Goal: Information Seeking & Learning: Check status

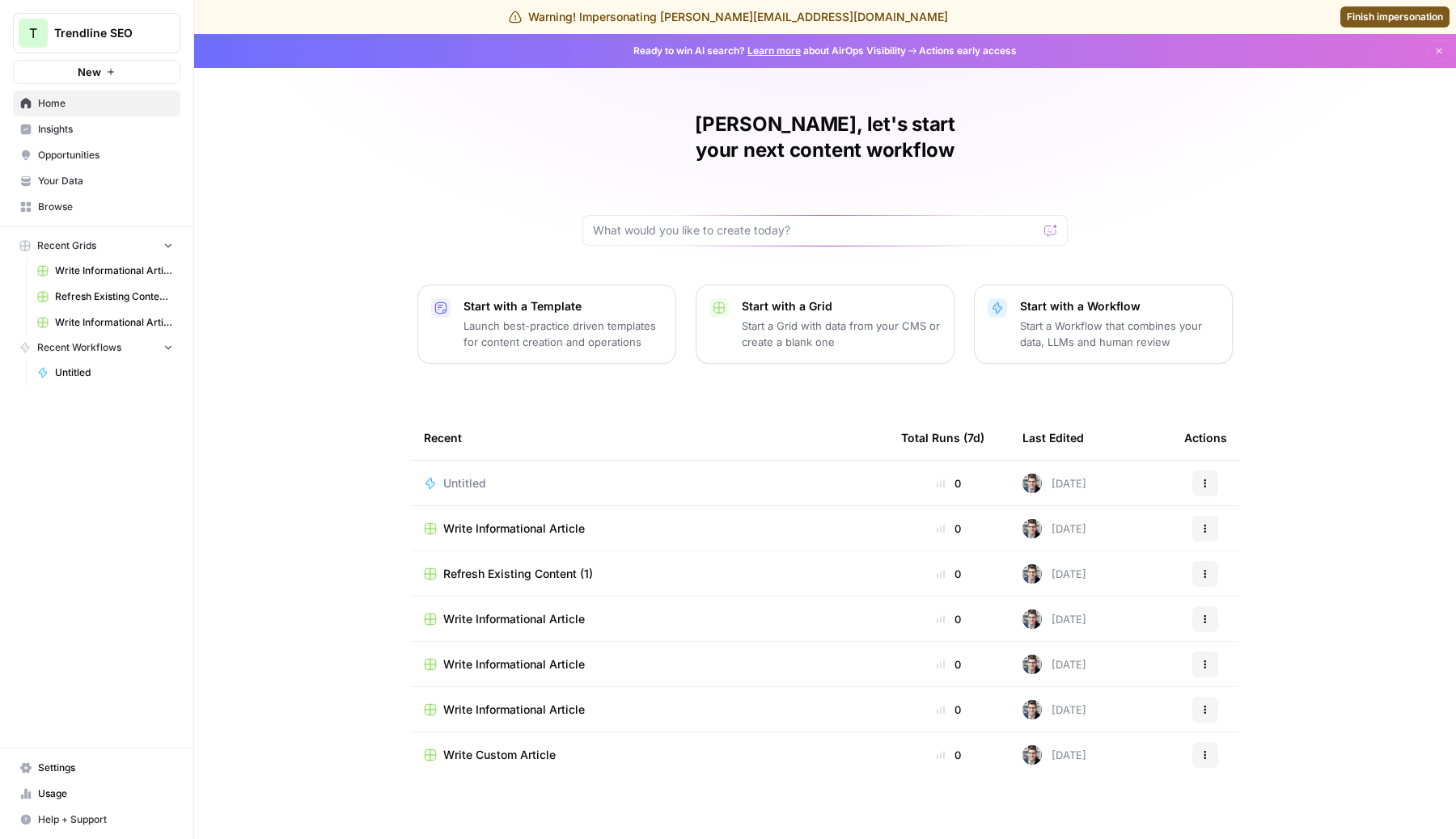
click at [79, 128] on span "Insights" at bounding box center [105, 129] width 135 height 14
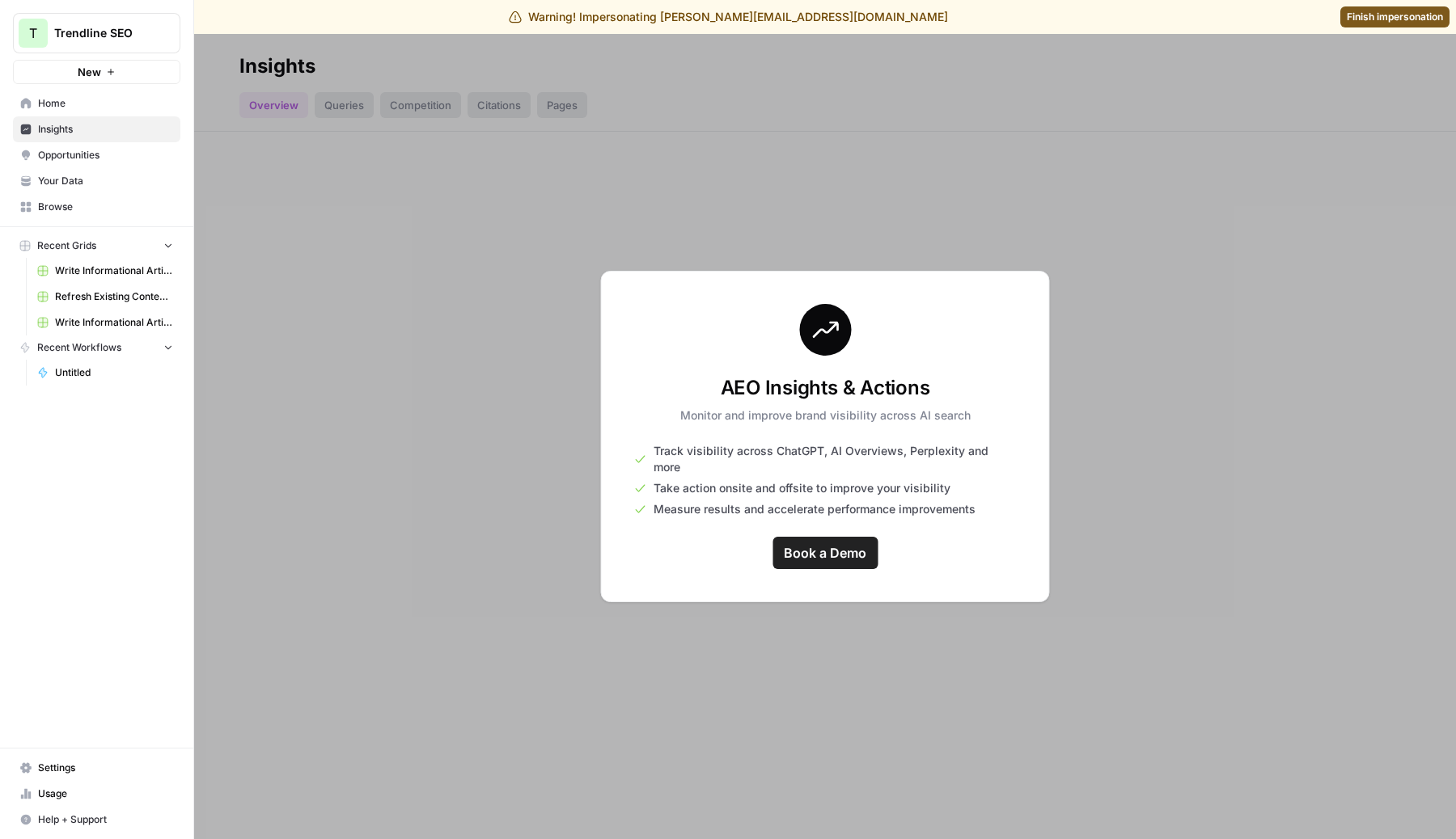
click at [88, 160] on span "Opportunities" at bounding box center [105, 155] width 135 height 14
click at [78, 201] on span "Browse" at bounding box center [105, 207] width 135 height 14
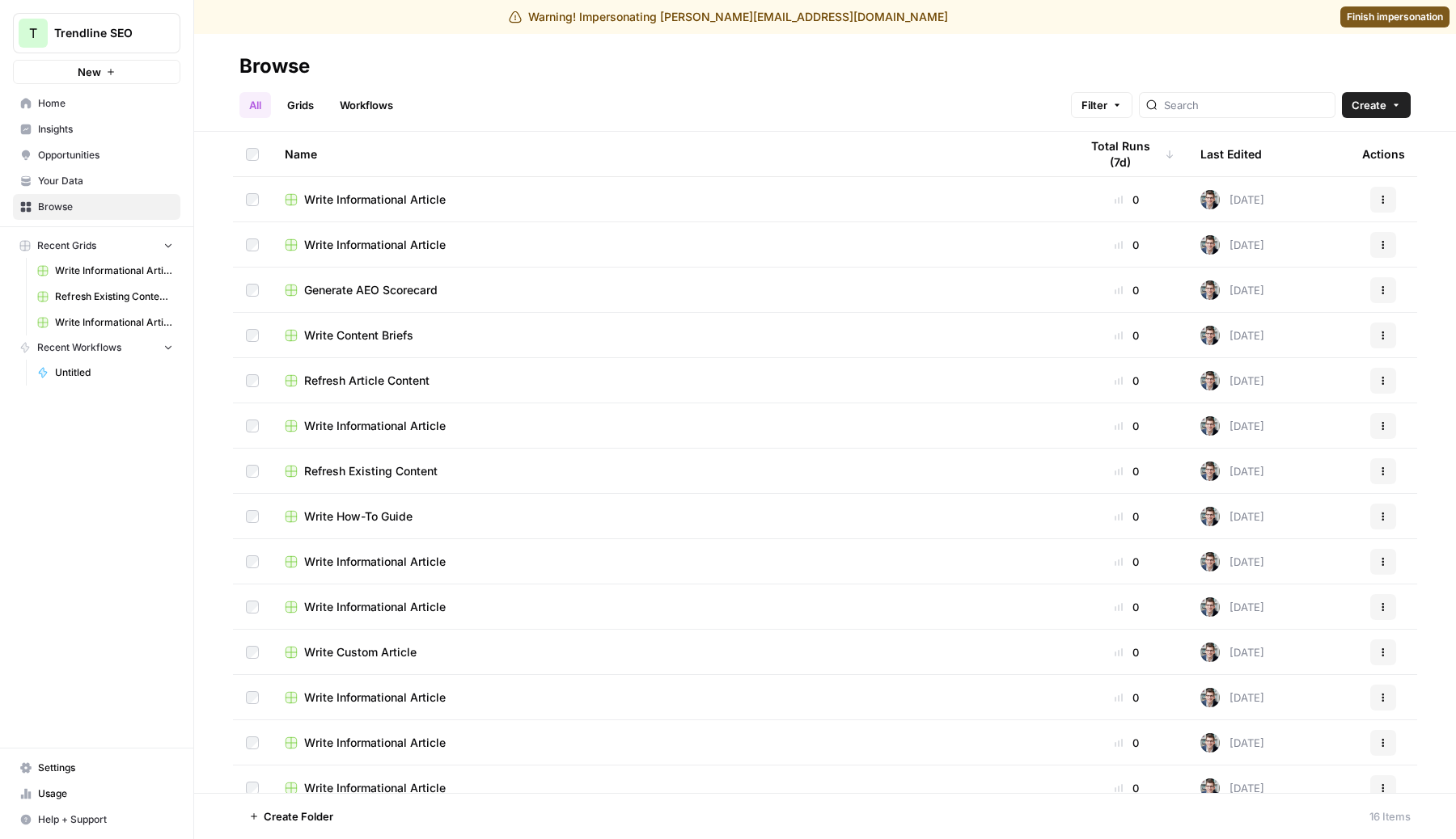
click at [141, 165] on link "Opportunities" at bounding box center [96, 155] width 167 height 26
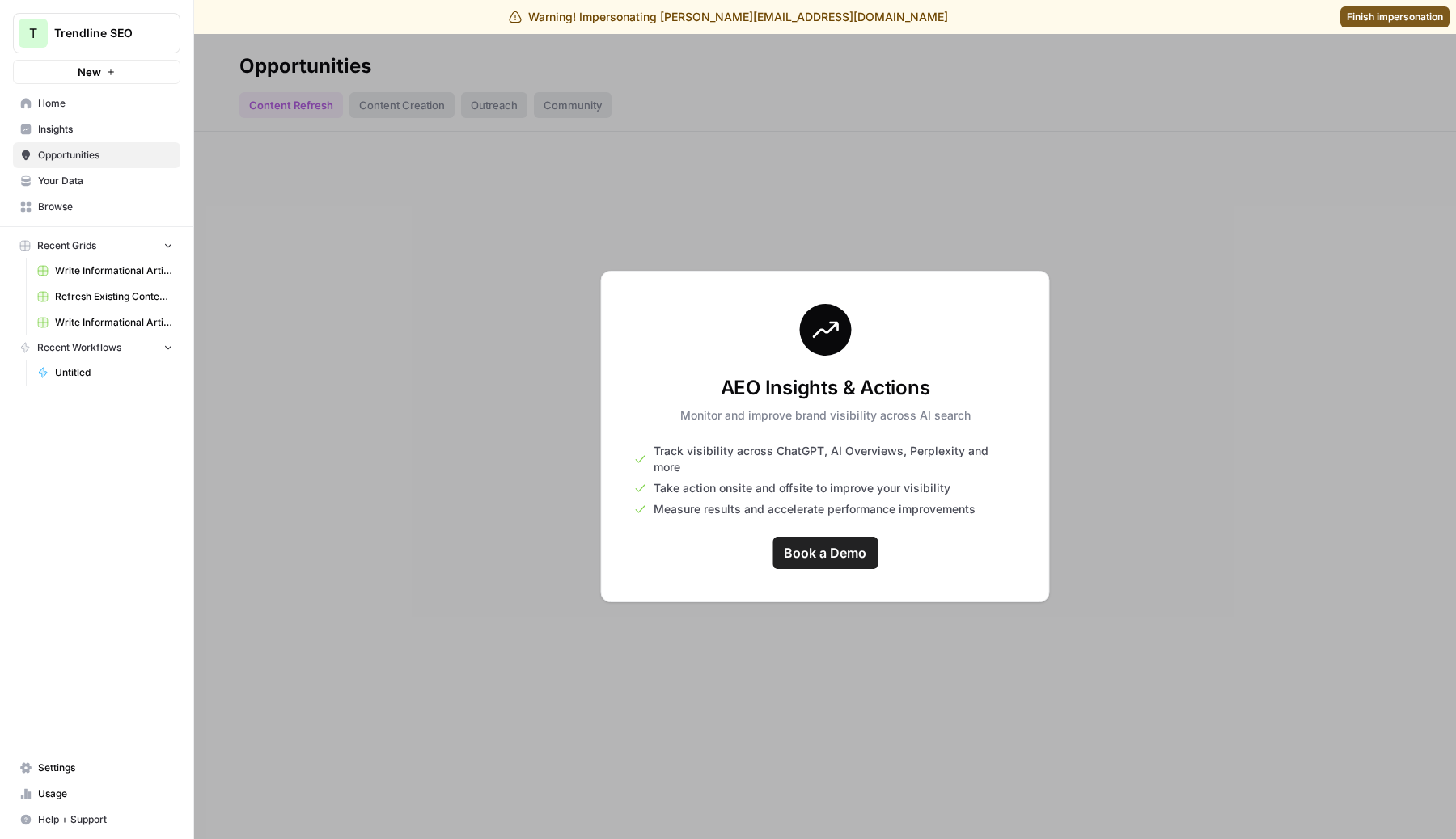
click at [135, 172] on link "Your Data" at bounding box center [96, 181] width 167 height 26
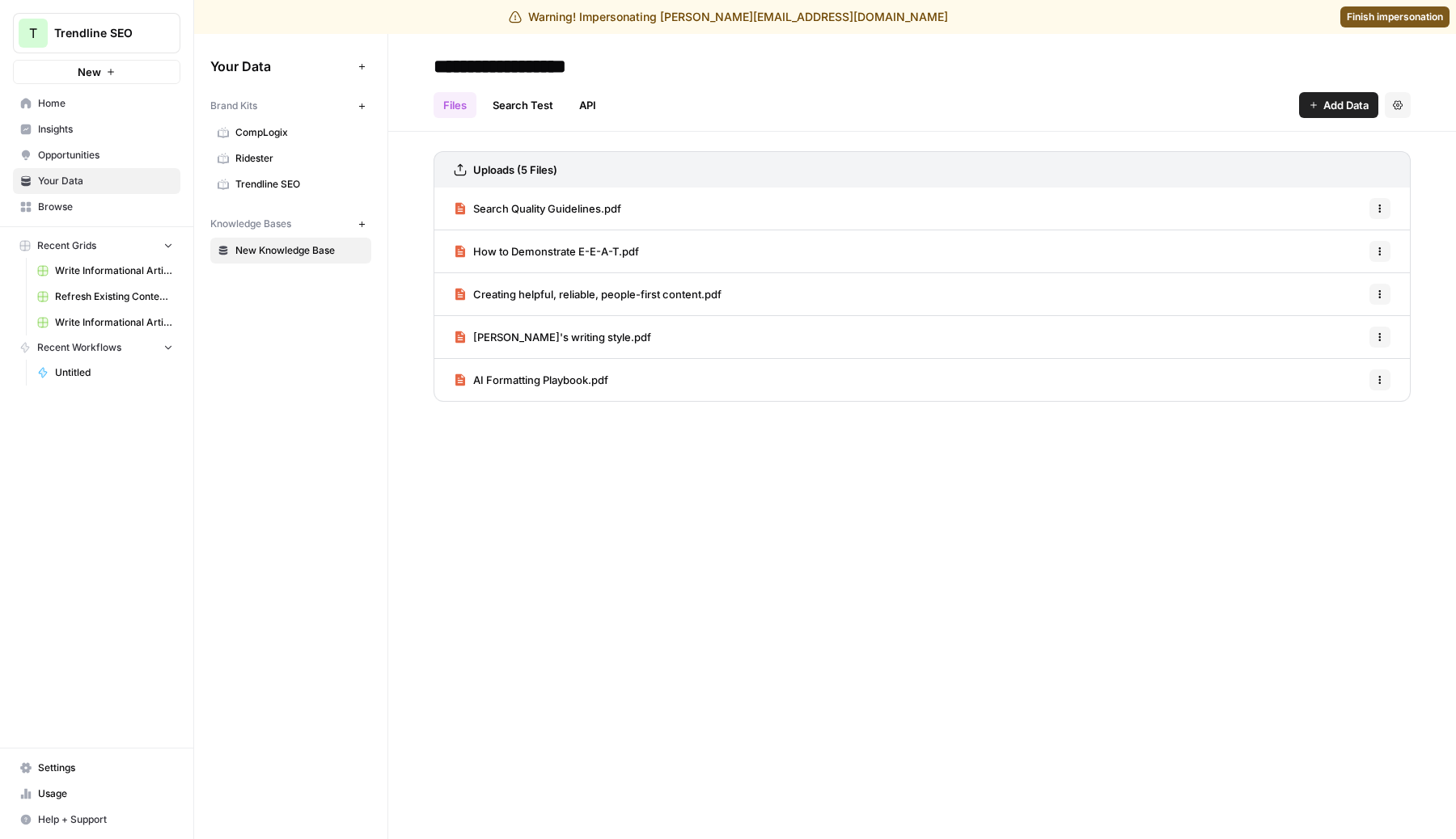
click at [169, 32] on icon "Workspace: Trendline SEO" at bounding box center [166, 33] width 16 height 16
click at [245, 470] on div "Your Data Add Data Brand Kits New CompLogix Ridester Trendline SEO Knowledge Ba…" at bounding box center [291, 436] width 193 height 805
click at [60, 791] on span "Usage" at bounding box center [105, 794] width 135 height 14
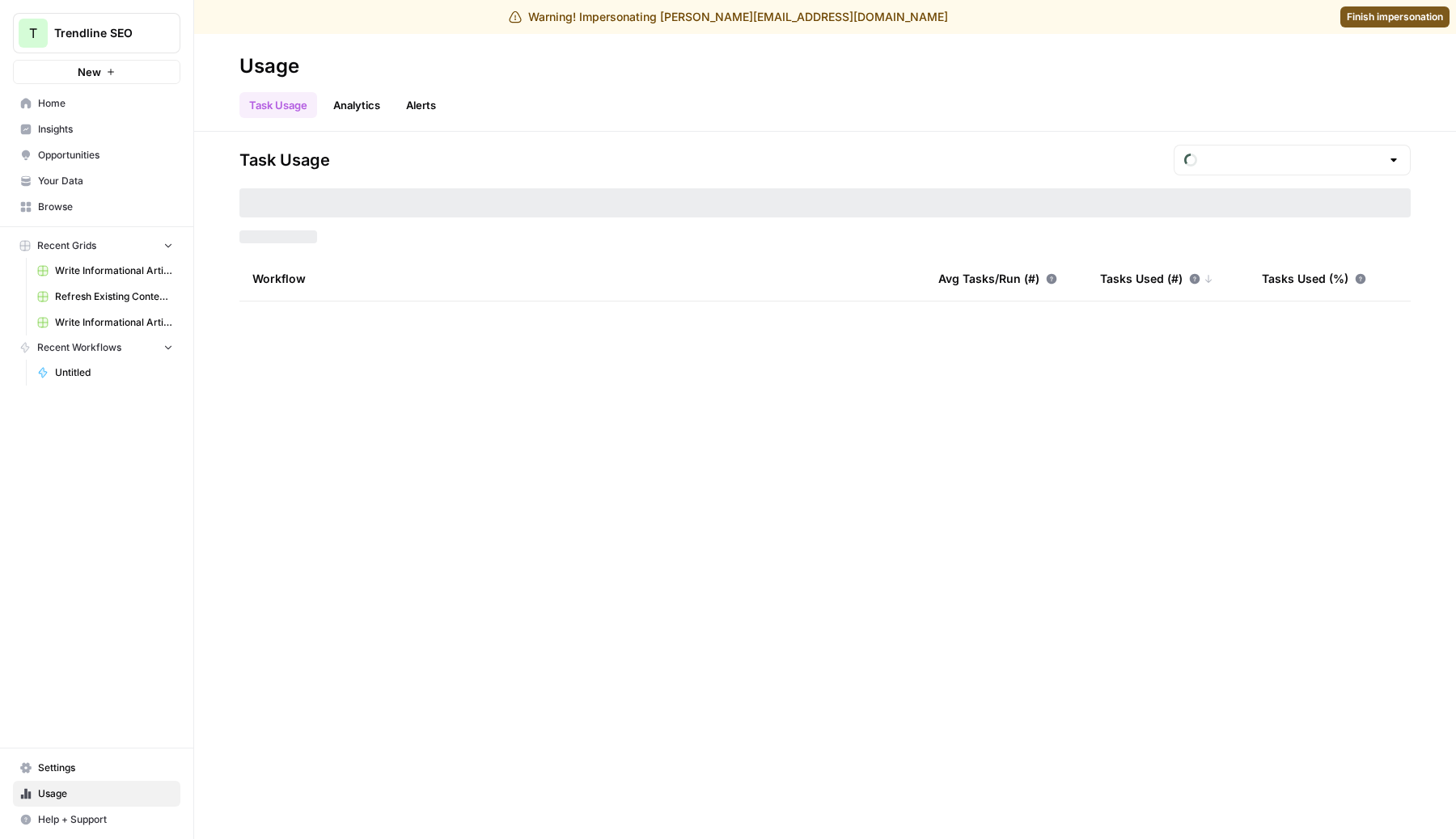
type input "September Tasks"
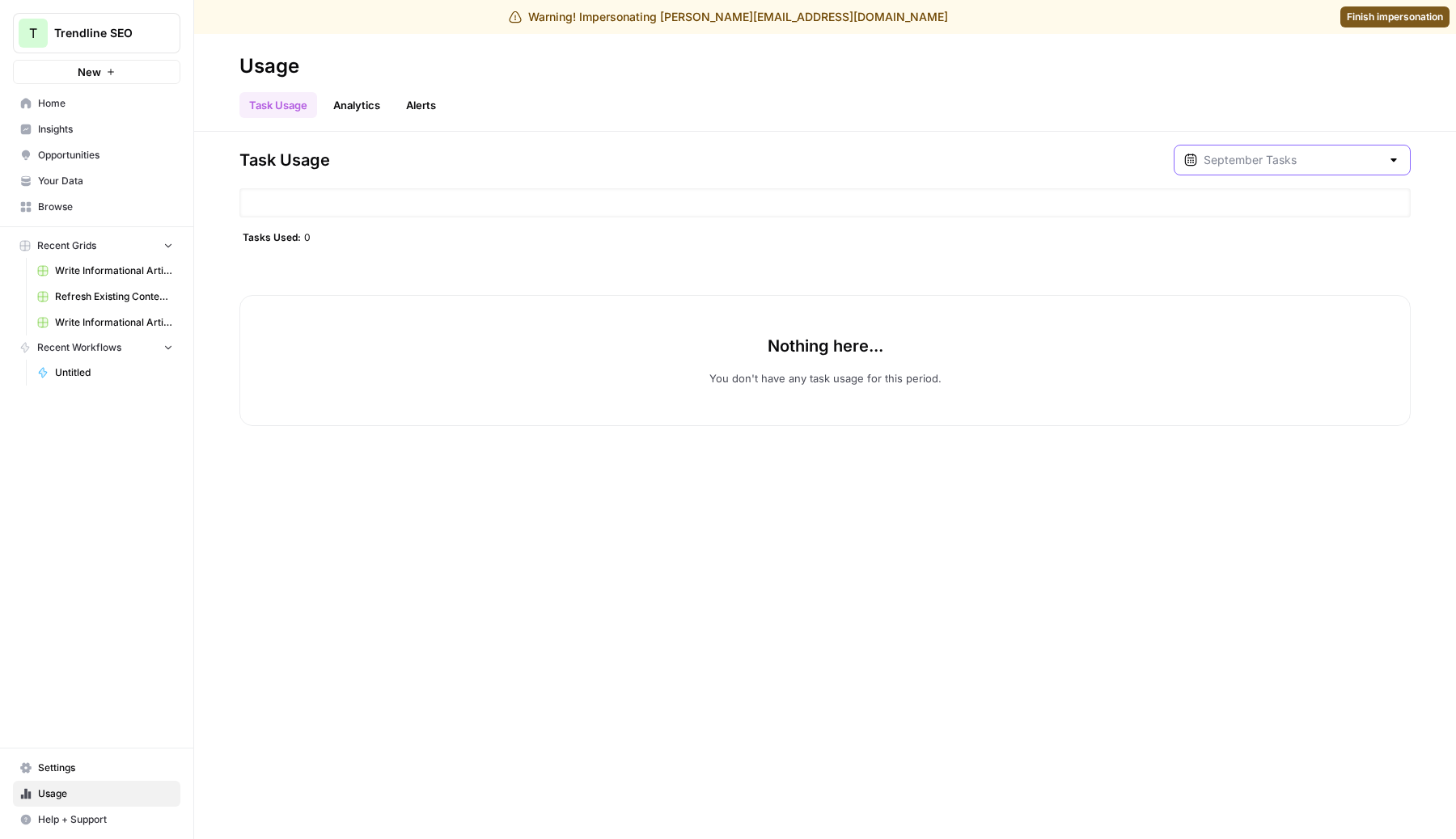
click at [1354, 154] on input "text" at bounding box center [1292, 160] width 177 height 16
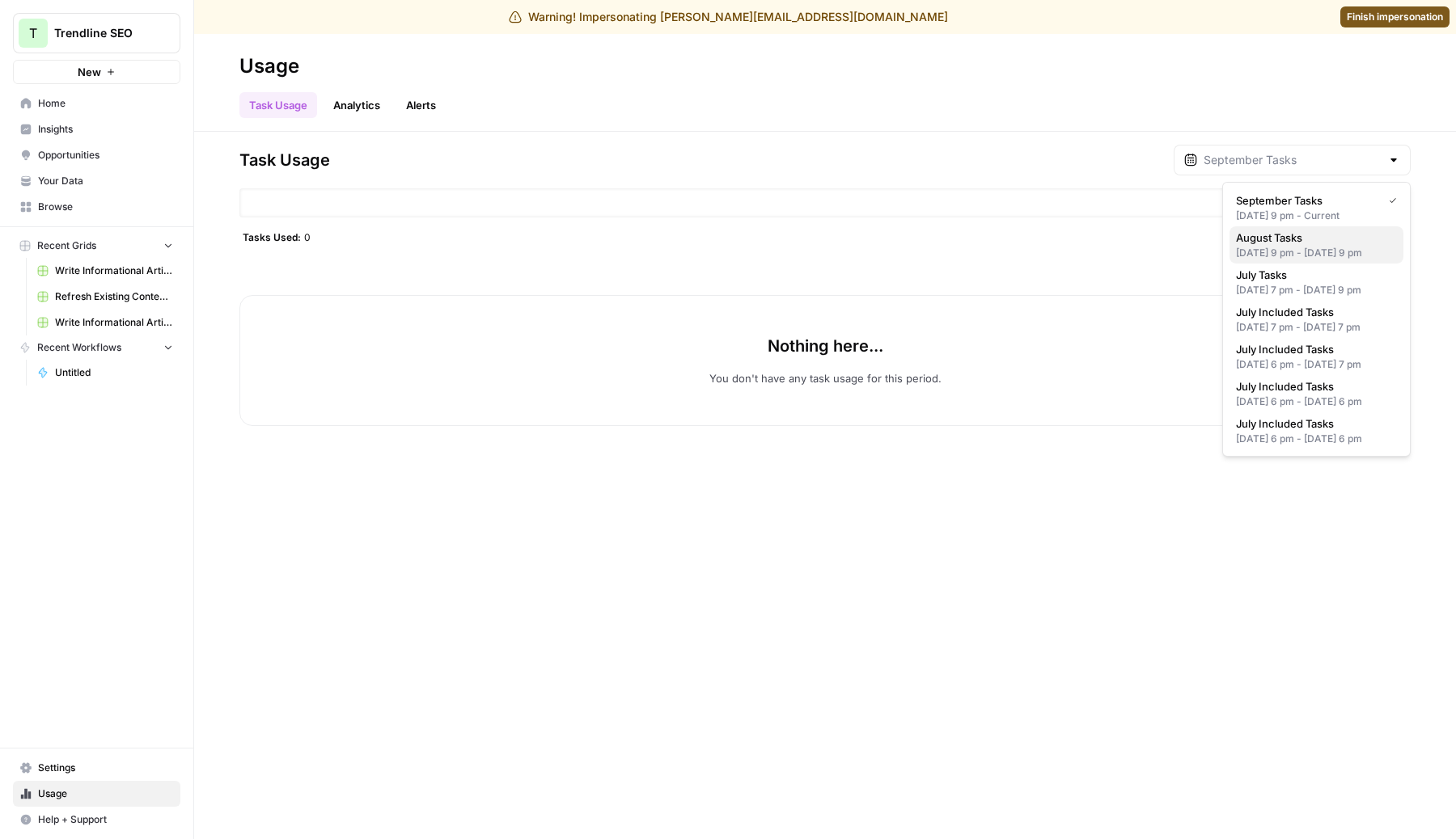
click at [1308, 261] on div "[DATE] 9 pm - [DATE] 9 pm" at bounding box center [1316, 252] width 161 height 14
type input "August Tasks"
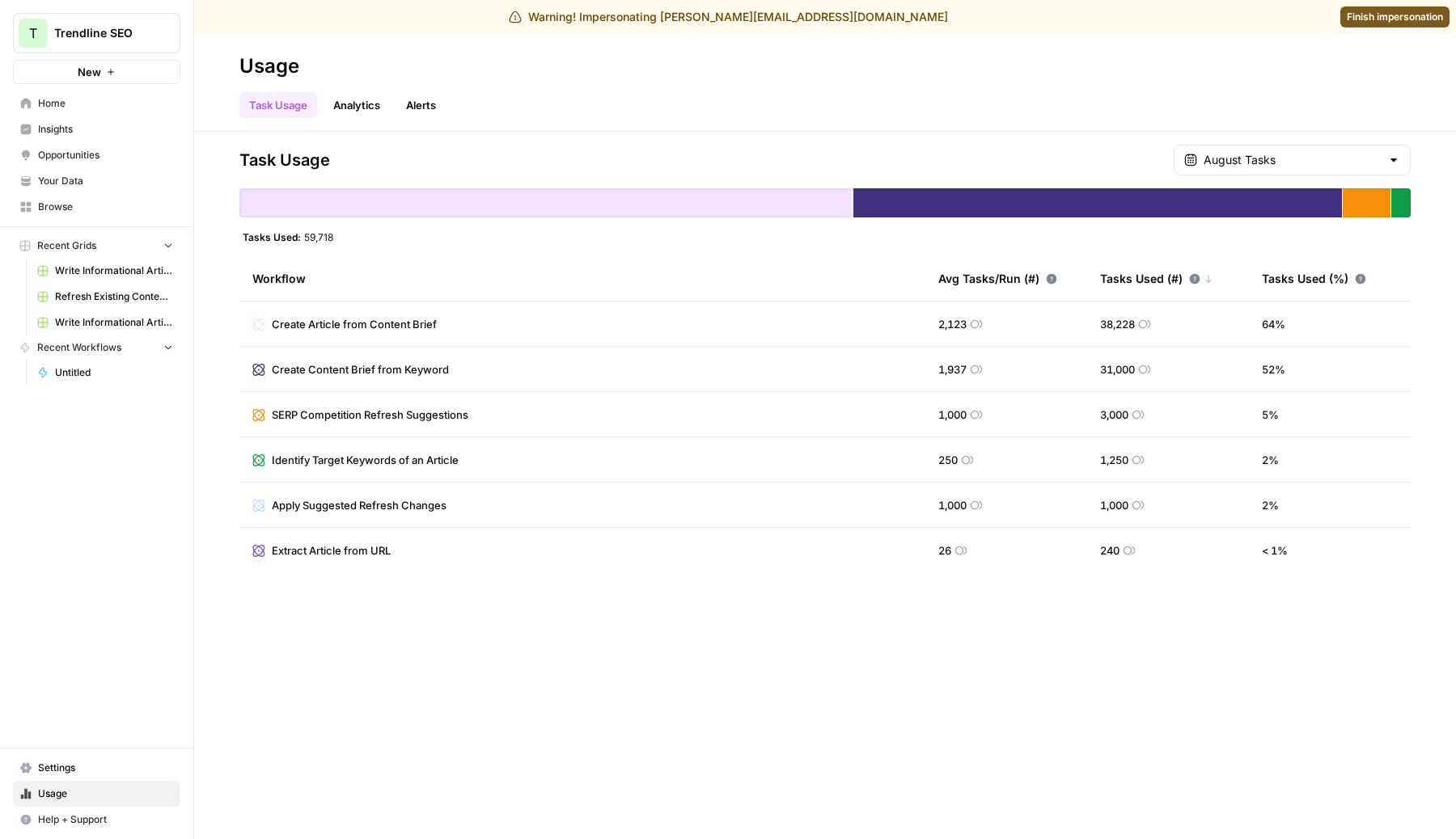
drag, startPoint x: 352, startPoint y: 248, endPoint x: 276, endPoint y: 243, distance: 76.2
click at [276, 243] on div "Task Usage August Tasks Tasks Used: 59,718 Workflow Avg Tasks/Run (#) Tasks Use…" at bounding box center [825, 358] width 1171 height 428
click at [1238, 158] on div "August Tasks" at bounding box center [1291, 160] width 237 height 31
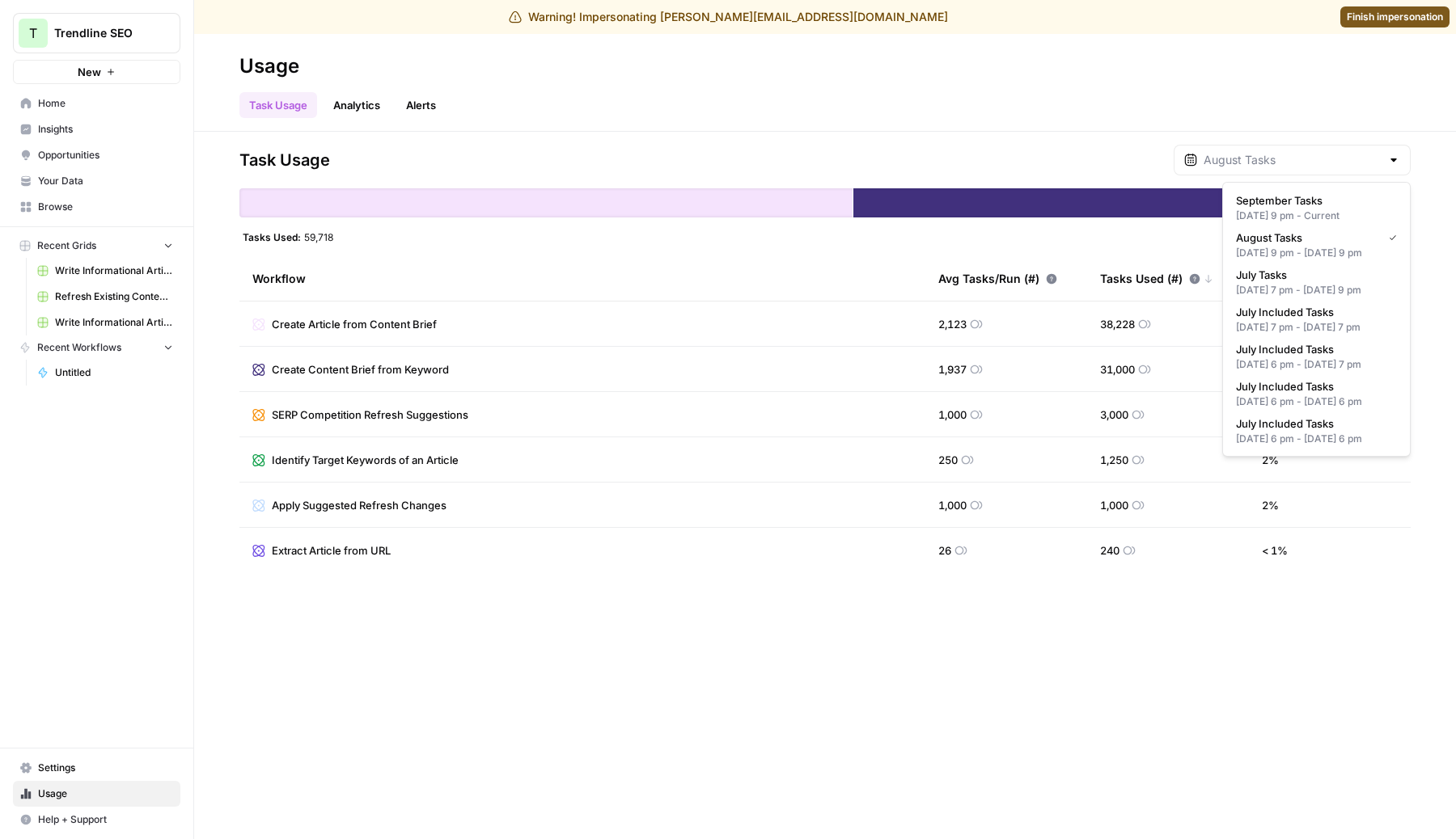
type input "August Tasks"
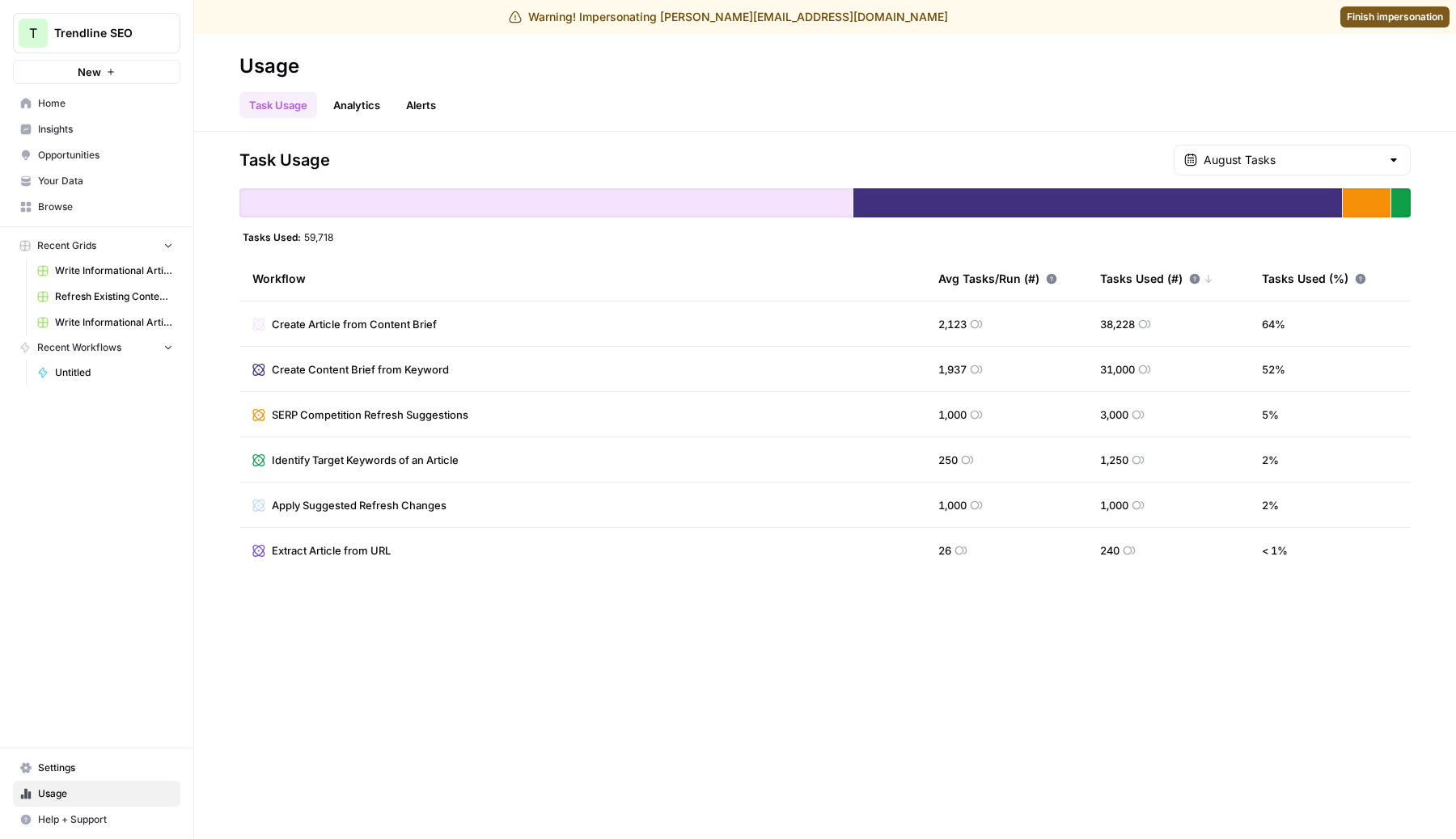
click at [1093, 251] on div "Task Usage August Tasks Tasks Used: 59,718 Workflow Avg Tasks/Run (#) Tasks Use…" at bounding box center [825, 358] width 1171 height 428
click at [1345, 169] on div "August Tasks" at bounding box center [1291, 160] width 237 height 31
type input "August Tasks"
click at [1032, 133] on div "Task Usage August Tasks Tasks Used: 59,718 Workflow Avg Tasks/Run (#) Tasks Use…" at bounding box center [825, 485] width 1262 height 707
drag, startPoint x: 340, startPoint y: 241, endPoint x: 207, endPoint y: 241, distance: 133.0
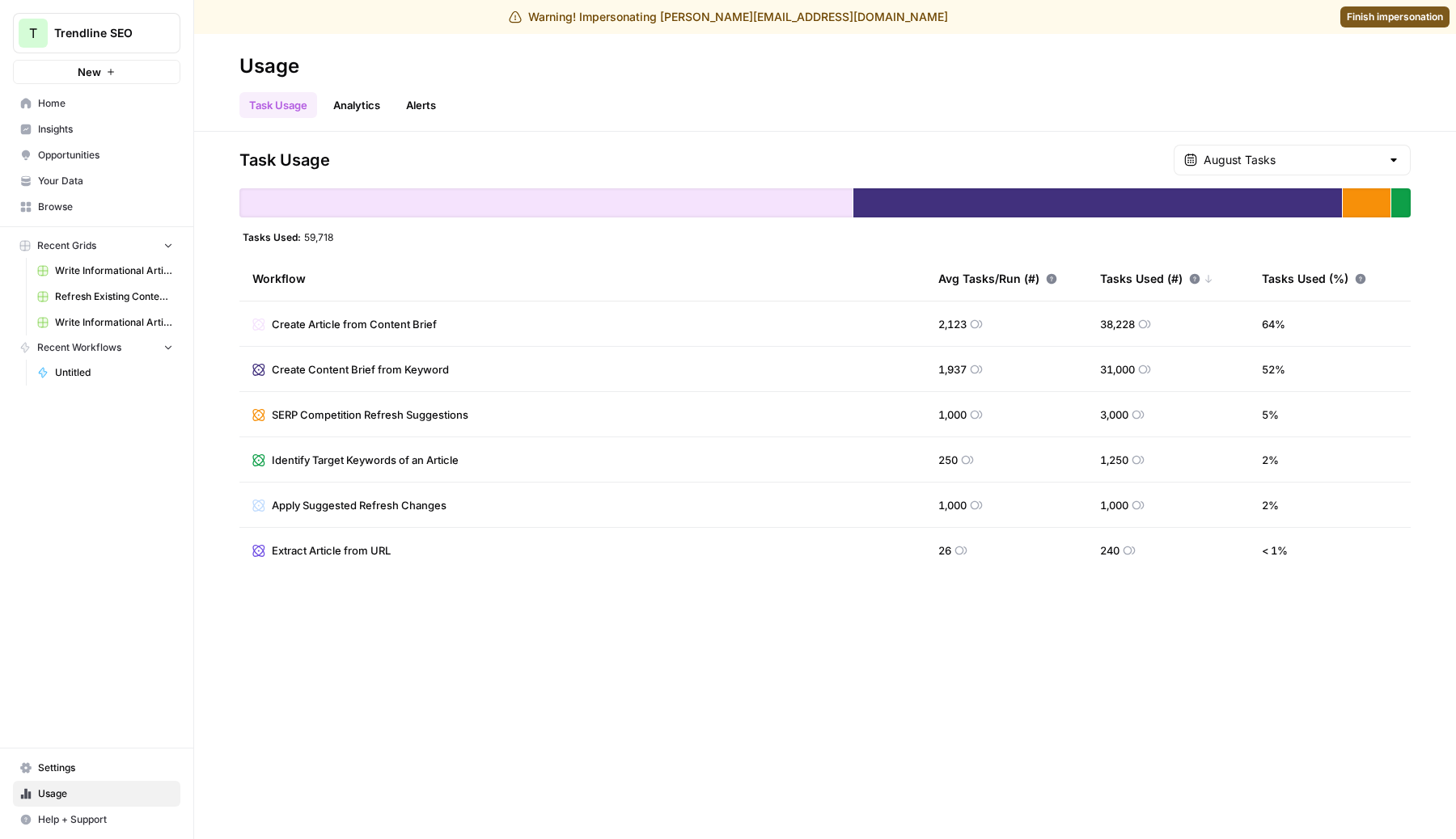
click at [207, 241] on div "Task Usage August Tasks Tasks Used: 59,718 Workflow Avg Tasks/Run (#) Tasks Use…" at bounding box center [825, 485] width 1262 height 707
click at [505, 238] on div "Tasks Used: 59,718" at bounding box center [825, 237] width 1171 height 13
click at [464, 238] on div "Tasks Used: 59,718" at bounding box center [825, 237] width 1171 height 13
drag, startPoint x: 464, startPoint y: 238, endPoint x: 244, endPoint y: 235, distance: 220.0
click at [244, 235] on div "Tasks Used: 59,718" at bounding box center [825, 237] width 1171 height 13
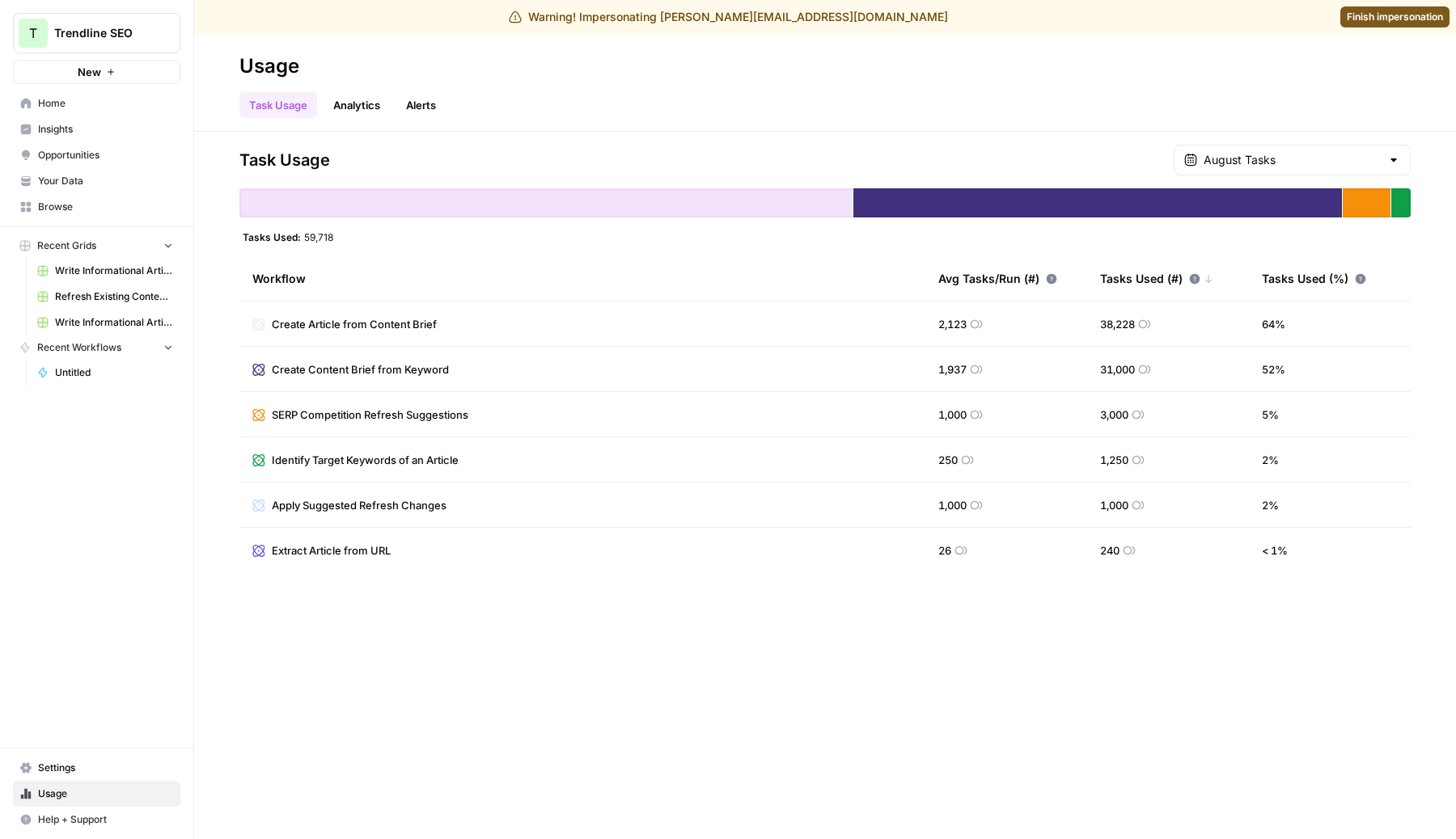
copy div "Tasks Used: 59,718"
click at [413, 236] on div "Tasks Used: 59,718" at bounding box center [825, 237] width 1171 height 13
drag, startPoint x: 413, startPoint y: 236, endPoint x: 219, endPoint y: 236, distance: 194.0
click at [219, 236] on div "Task Usage August Tasks Tasks Used: 59,718 Workflow Avg Tasks/Run (#) Tasks Use…" at bounding box center [825, 485] width 1262 height 707
copy div "Tasks Used: 59,718"
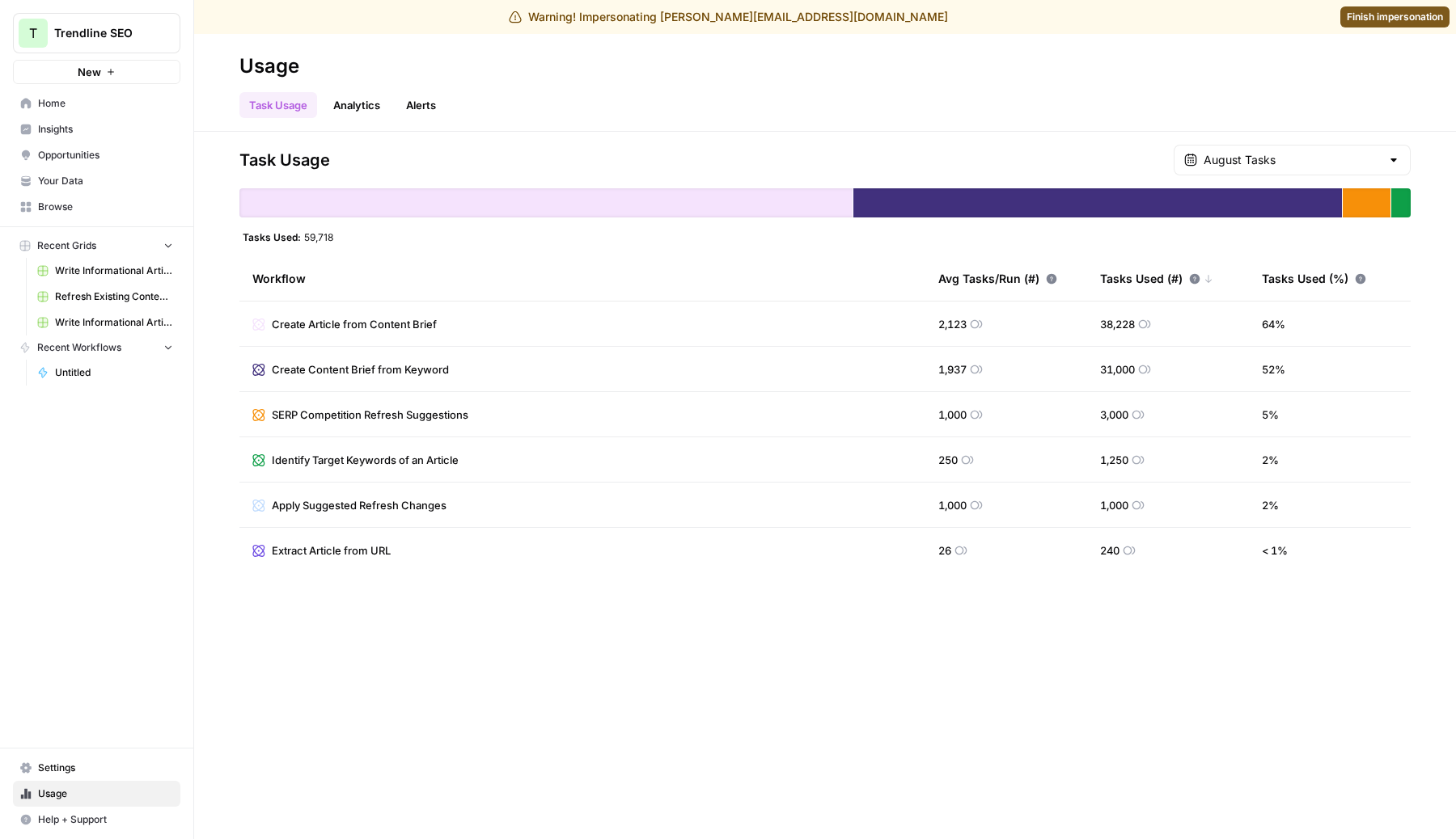
click at [318, 240] on span "59,718" at bounding box center [319, 237] width 29 height 13
click at [354, 229] on div "Task Usage August Tasks Tasks Used: 59,718 Workflow Avg Tasks/Run (#) Tasks Use…" at bounding box center [825, 358] width 1171 height 428
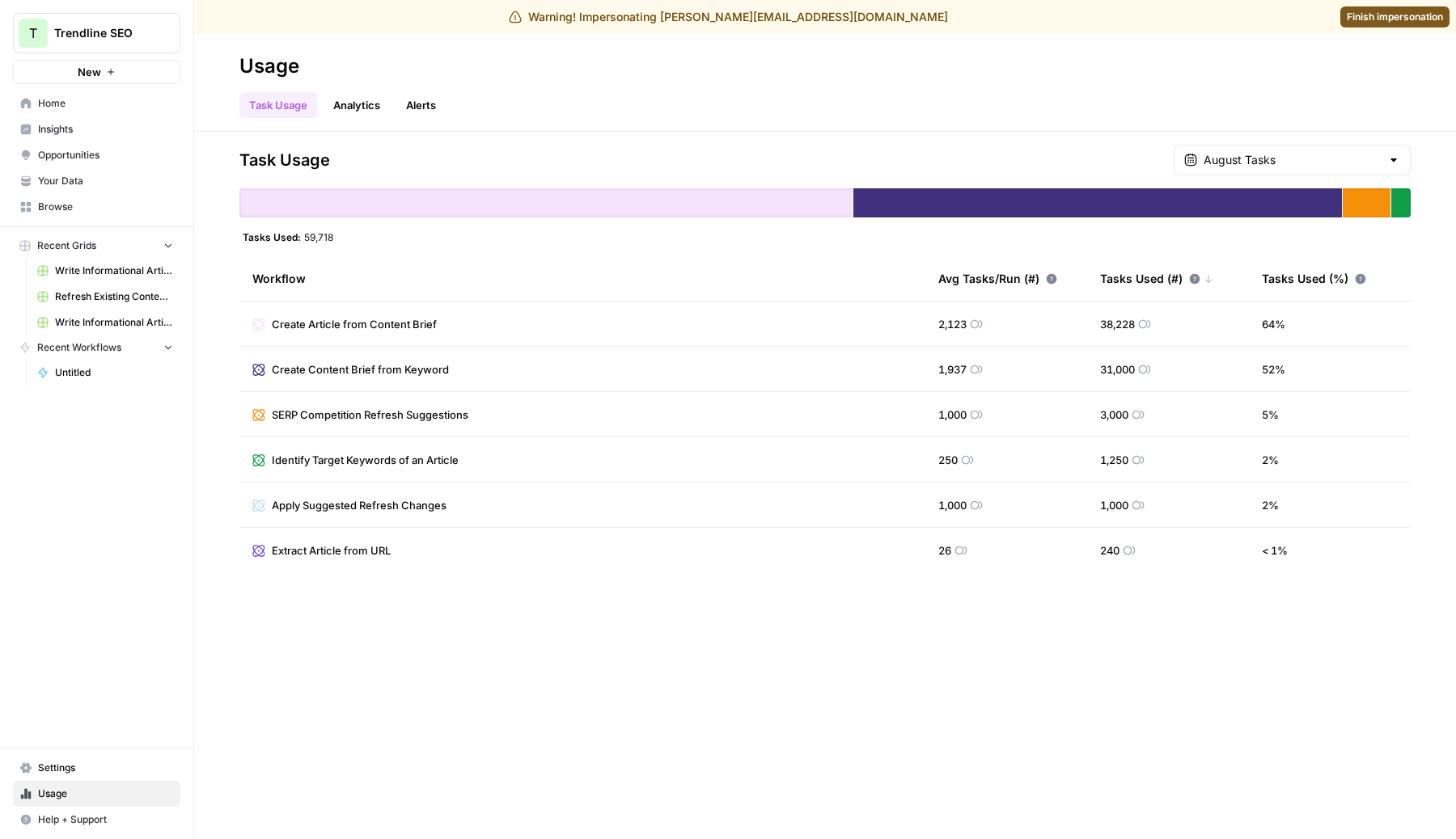
click at [354, 229] on div "Task Usage August Tasks Tasks Used: 59,718 Workflow Avg Tasks/Run (#) Tasks Use…" at bounding box center [825, 358] width 1171 height 428
click at [328, 244] on div "Task Usage August Tasks Tasks Used: 59,718 Workflow Avg Tasks/Run (#) Tasks Use…" at bounding box center [825, 358] width 1171 height 428
drag, startPoint x: 342, startPoint y: 244, endPoint x: 197, endPoint y: 244, distance: 145.0
click at [197, 244] on div "Task Usage August Tasks Tasks Used: 59,718 Workflow Avg Tasks/Run (#) Tasks Use…" at bounding box center [825, 485] width 1262 height 707
click at [344, 244] on div "Task Usage August Tasks Tasks Used: 59,718 Workflow Avg Tasks/Run (#) Tasks Use…" at bounding box center [825, 358] width 1171 height 428
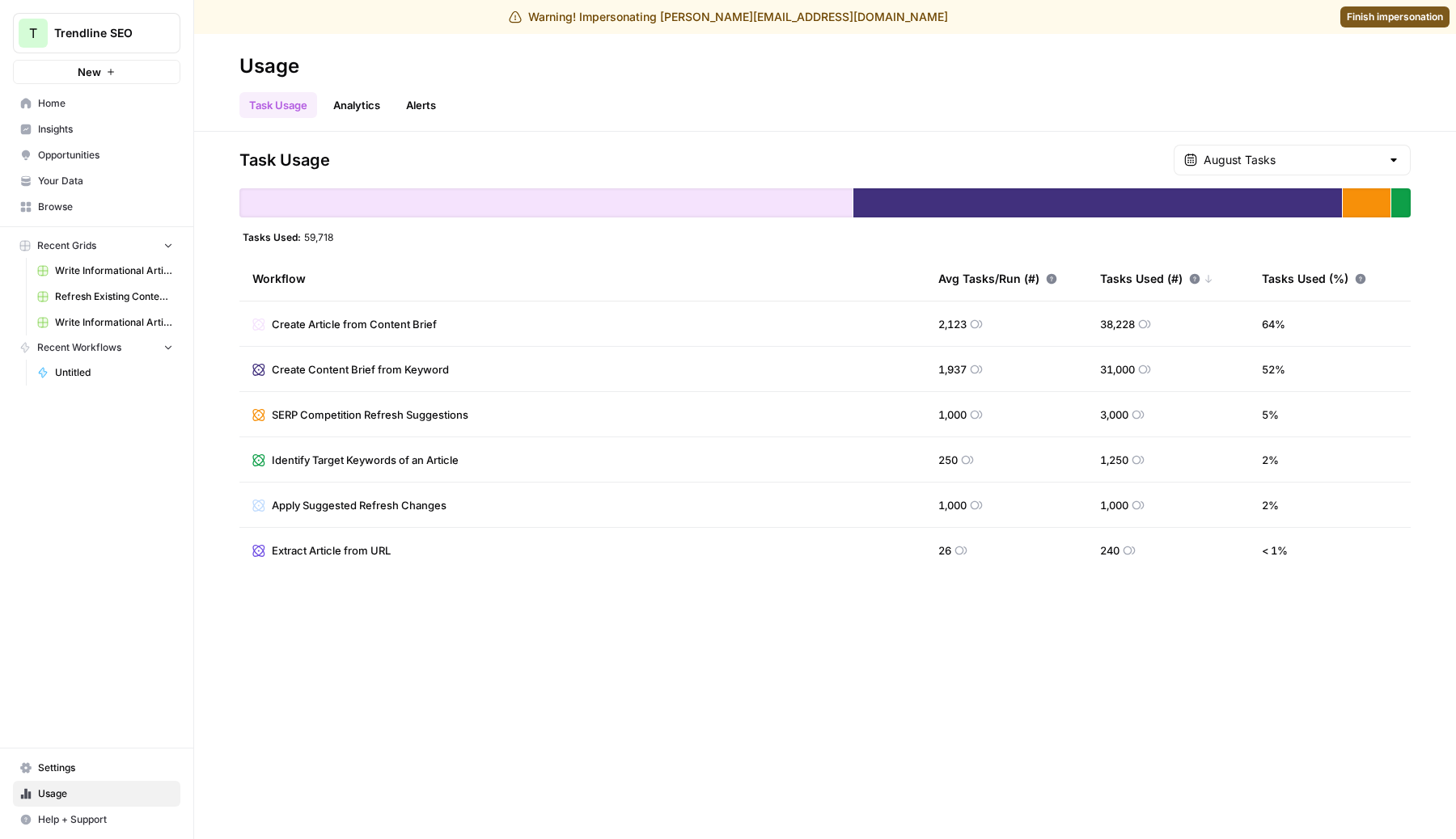
click at [304, 233] on span "59,718" at bounding box center [319, 237] width 29 height 13
click at [330, 236] on span "59,718" at bounding box center [319, 237] width 29 height 13
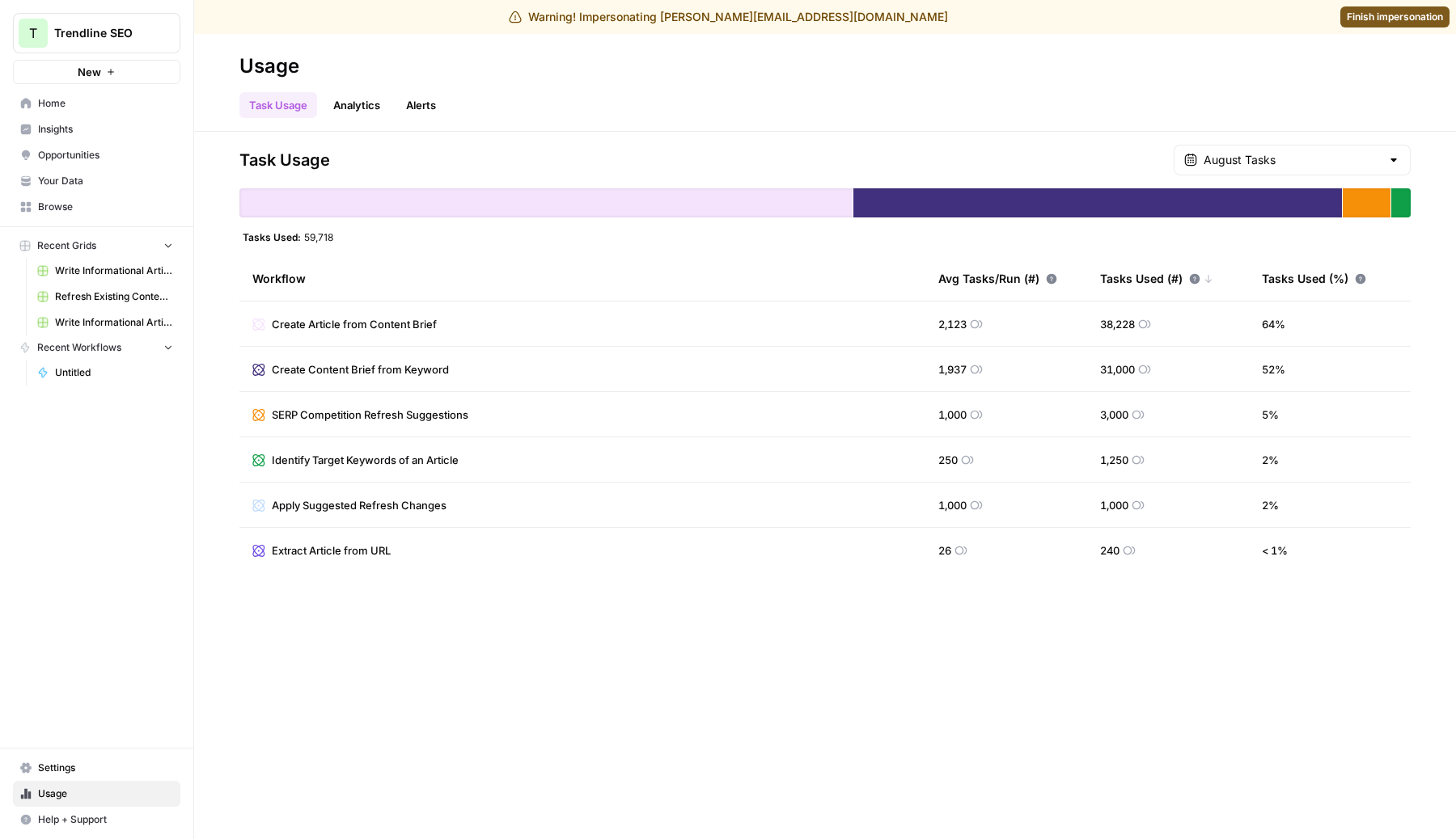
click at [340, 237] on div "Tasks Used: 59,718" at bounding box center [825, 237] width 1171 height 13
drag, startPoint x: 340, startPoint y: 237, endPoint x: 281, endPoint y: 237, distance: 59.0
click at [281, 237] on div "Tasks Used: 59,718" at bounding box center [825, 237] width 1171 height 13
drag, startPoint x: 362, startPoint y: 241, endPoint x: 224, endPoint y: 233, distance: 138.2
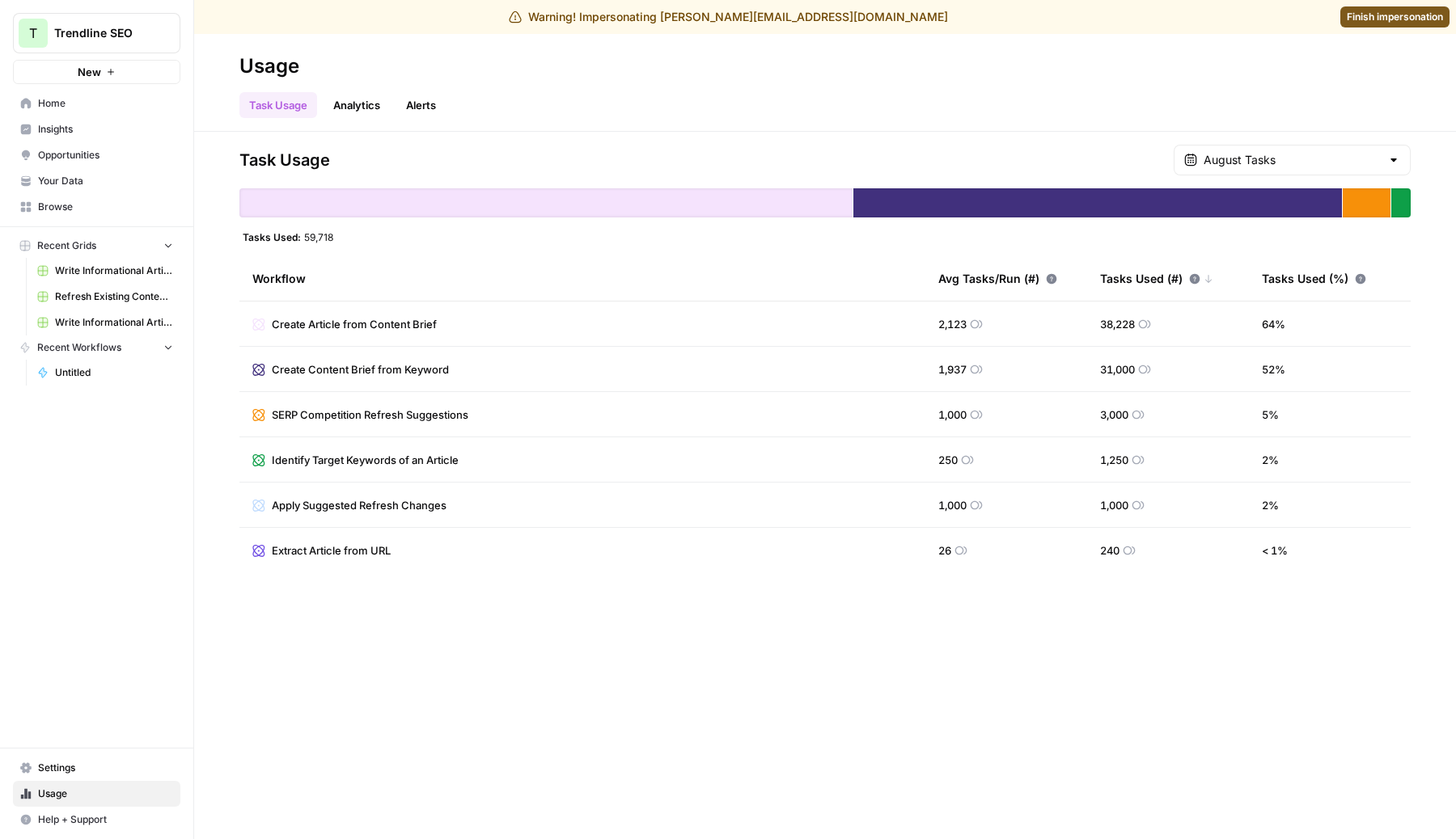
click at [224, 233] on div "Task Usage August Tasks Tasks Used: 59,718 Workflow Avg Tasks/Run (#) Tasks Use…" at bounding box center [825, 485] width 1262 height 707
copy div "Tasks Used: 59,718"
click at [350, 236] on div "Tasks Used: 59,718" at bounding box center [825, 237] width 1171 height 13
drag, startPoint x: 356, startPoint y: 242, endPoint x: 235, endPoint y: 242, distance: 121.0
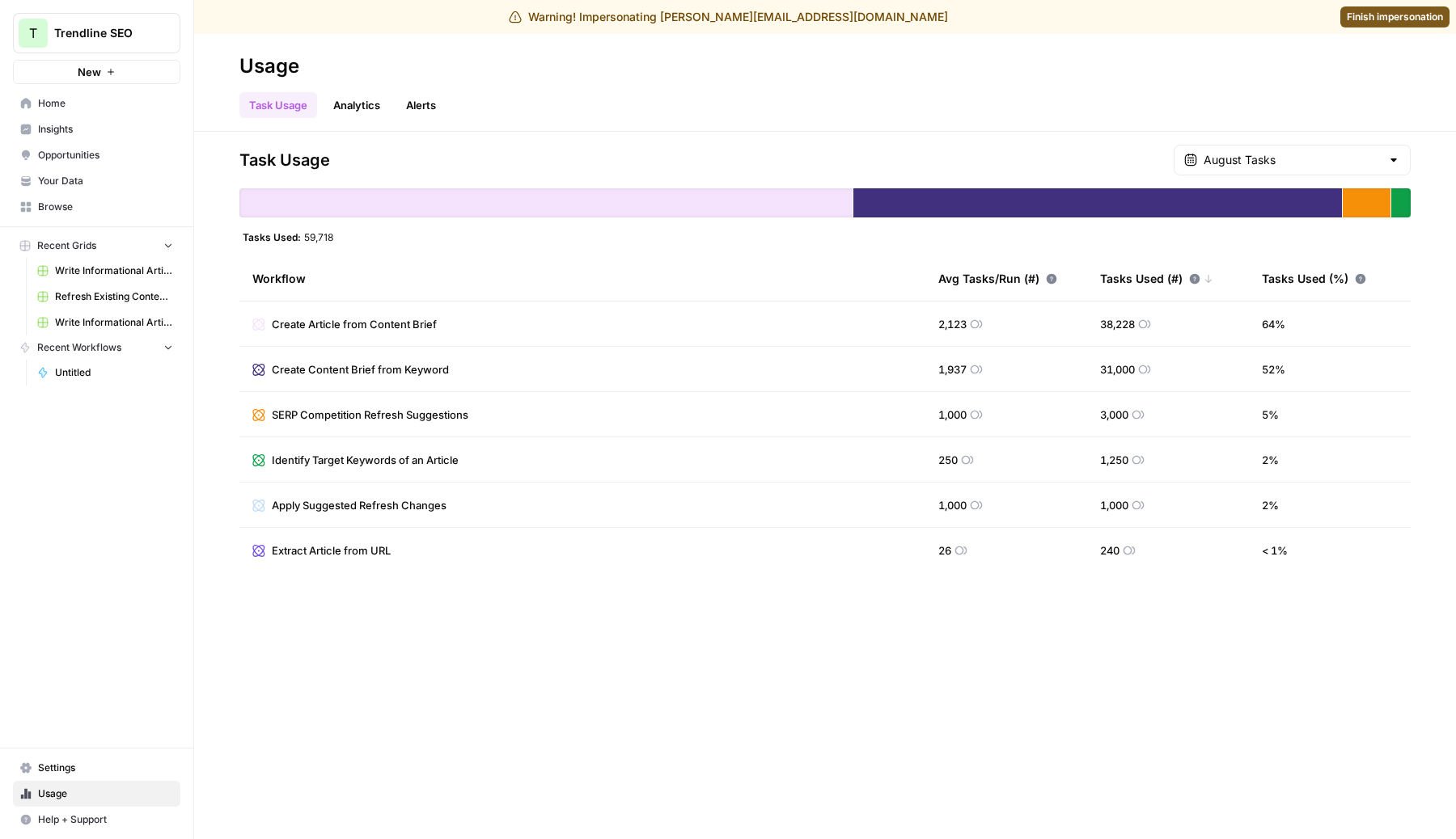
click at [235, 242] on div "Task Usage August Tasks Tasks Used: 59,718 Workflow Avg Tasks/Run (#) Tasks Use…" at bounding box center [825, 485] width 1262 height 707
click at [352, 225] on div "Task Usage August Tasks Tasks Used: 59,718 Workflow Avg Tasks/Run (#) Tasks Use…" at bounding box center [825, 358] width 1171 height 428
click at [346, 231] on div "Tasks Used: 59,718" at bounding box center [825, 237] width 1171 height 13
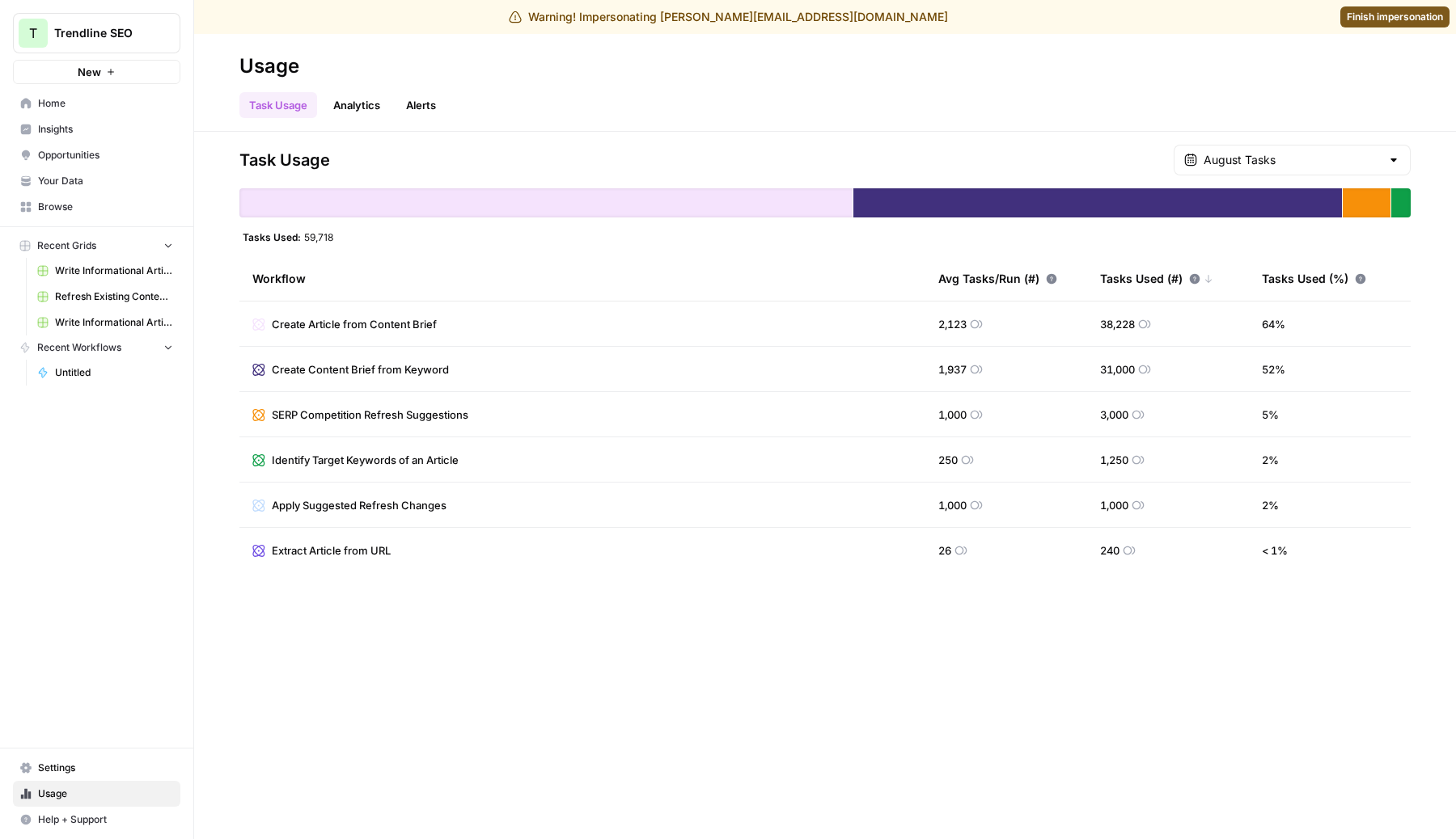
click at [346, 231] on div "Tasks Used: 59,718" at bounding box center [825, 237] width 1171 height 13
click at [348, 268] on div "Workflow" at bounding box center [582, 278] width 660 height 44
click at [321, 271] on div "Workflow" at bounding box center [582, 278] width 660 height 44
click at [1140, 268] on div "Tasks Used (#)" at bounding box center [1150, 278] width 100 height 44
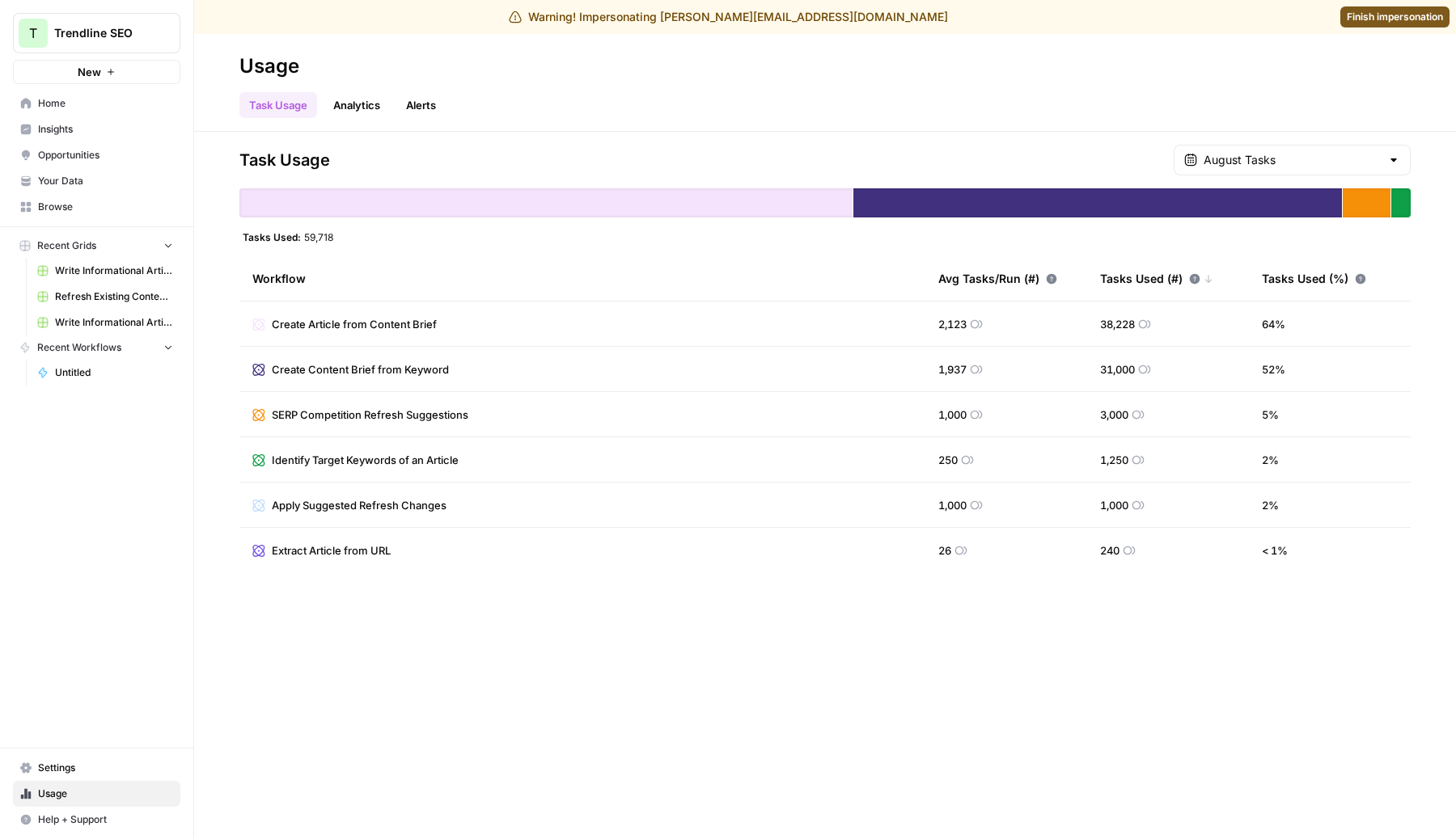
drag, startPoint x: 356, startPoint y: 240, endPoint x: 237, endPoint y: 241, distance: 119.0
click at [237, 241] on div "Task Usage August Tasks Tasks Used: 59,718 Workflow Avg Tasks/Run (#) Tasks Use…" at bounding box center [825, 485] width 1262 height 707
click at [342, 243] on div "Task Usage August Tasks Tasks Used: 59,718 Workflow Avg Tasks/Run (#) Tasks Use…" at bounding box center [825, 358] width 1171 height 428
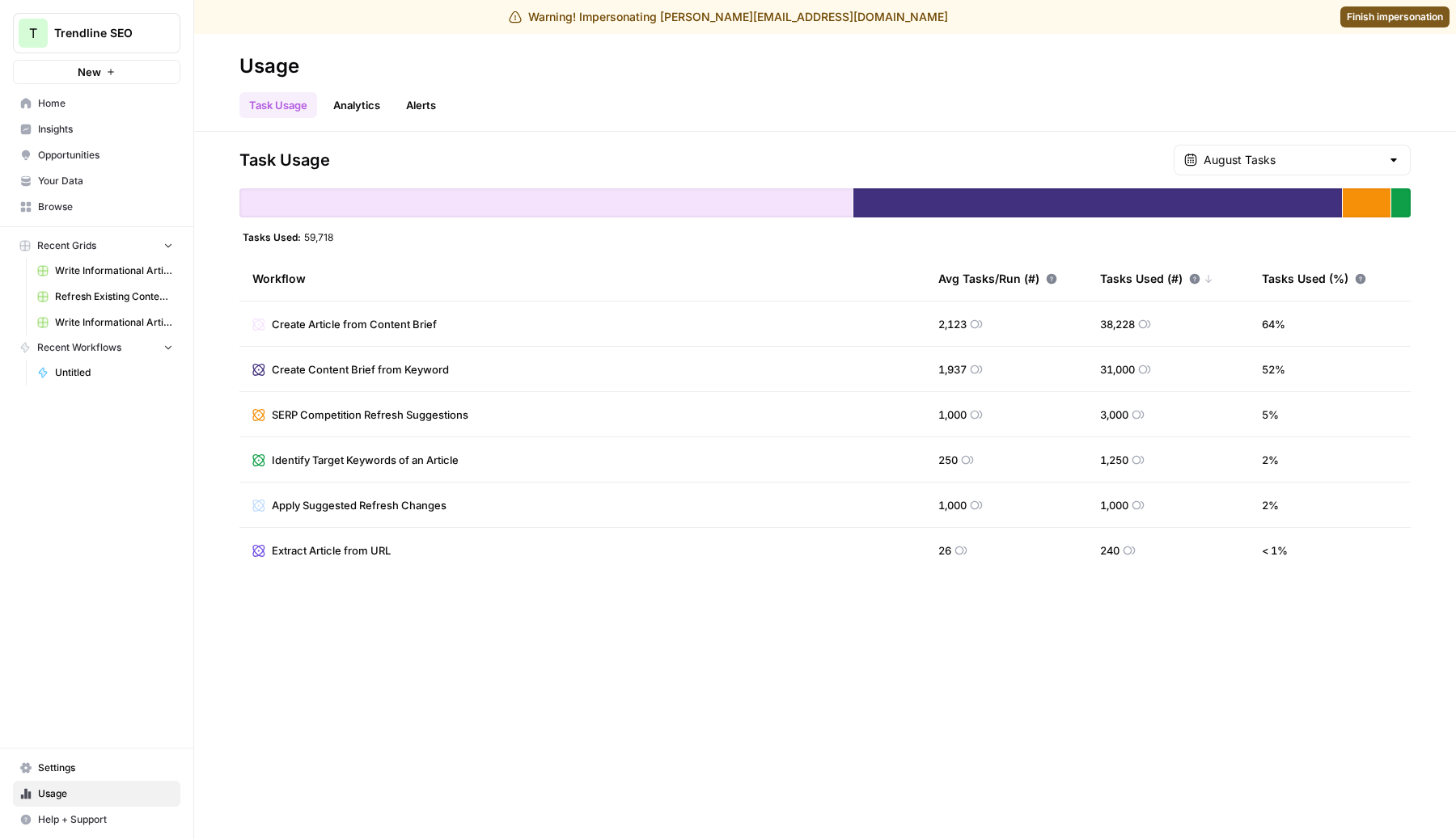
click at [335, 239] on div "Tasks Used: 59,718" at bounding box center [288, 237] width 97 height 13
click at [348, 237] on div "Tasks Used: 59,718" at bounding box center [825, 237] width 1171 height 13
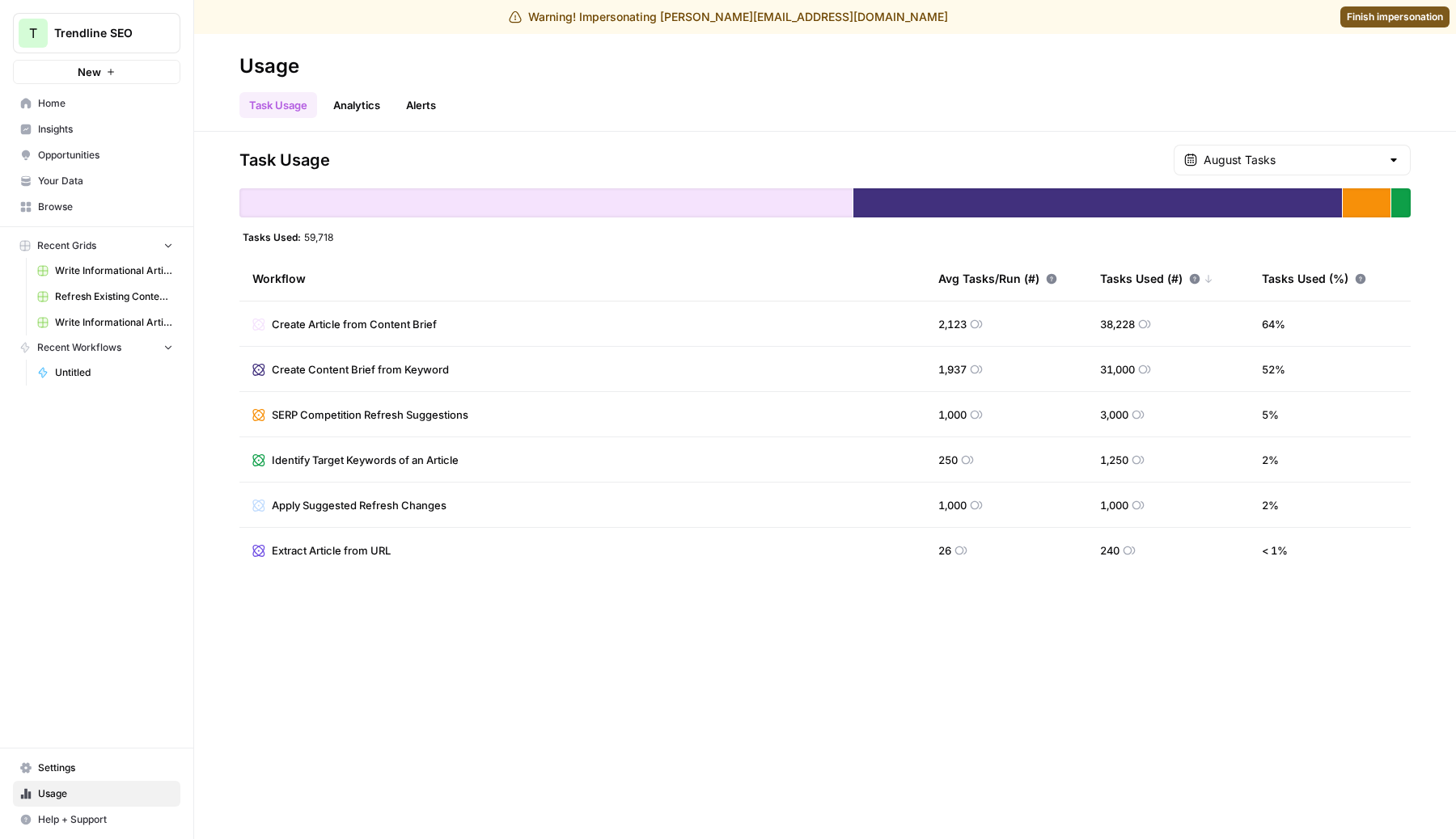
drag, startPoint x: 348, startPoint y: 237, endPoint x: 231, endPoint y: 236, distance: 117.0
click at [231, 236] on div "Task Usage August Tasks Tasks Used: 59,718 Workflow Avg Tasks/Run (#) Tasks Use…" at bounding box center [825, 485] width 1262 height 707
click at [388, 256] on div "Workflow" at bounding box center [582, 278] width 660 height 44
drag, startPoint x: 344, startPoint y: 241, endPoint x: 231, endPoint y: 241, distance: 113.0
click at [231, 241] on div "Task Usage August Tasks Tasks Used: 59,718 Workflow Avg Tasks/Run (#) Tasks Use…" at bounding box center [825, 485] width 1262 height 707
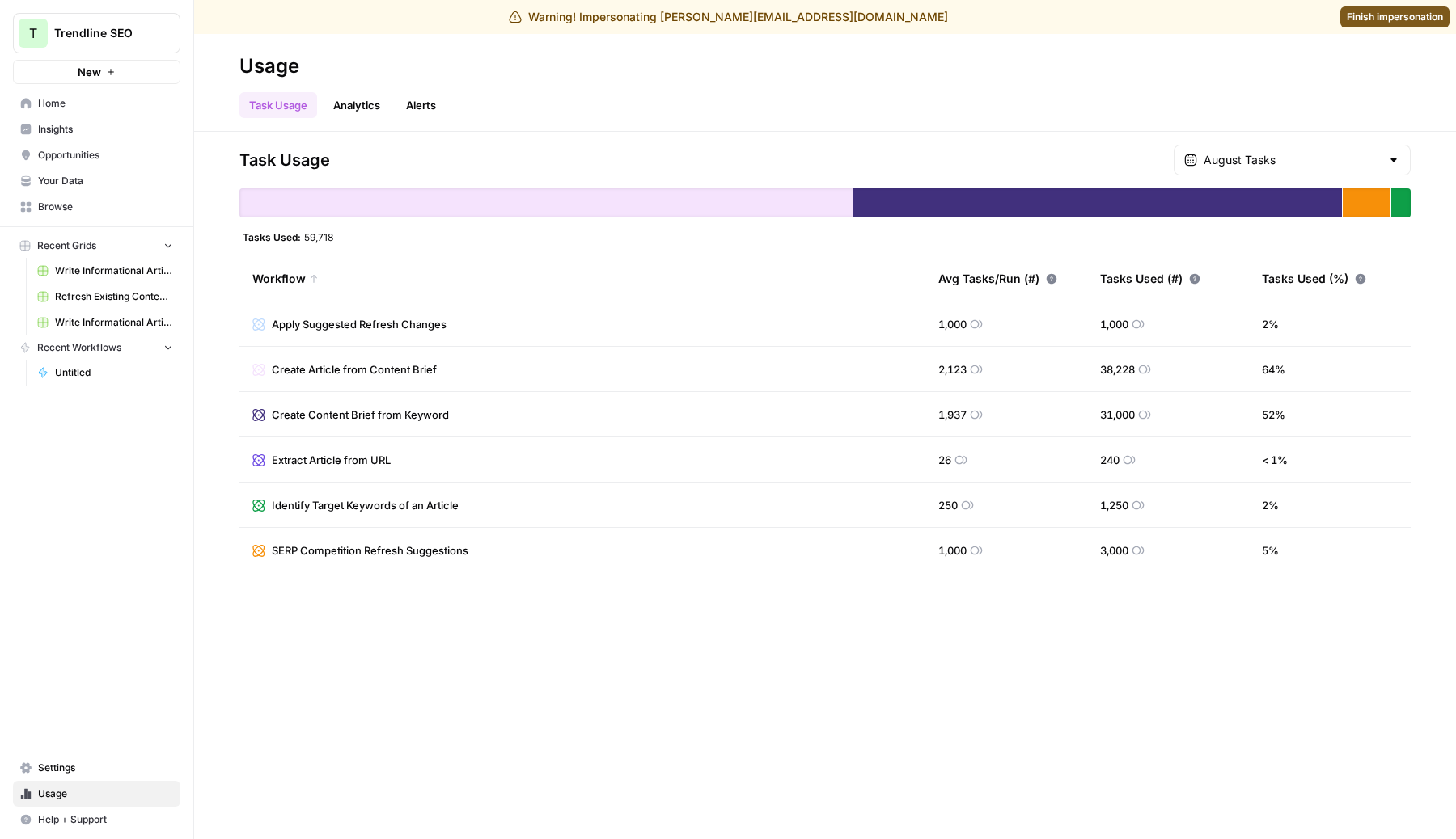
click at [371, 155] on div "Task Usage August Tasks" at bounding box center [825, 160] width 1171 height 31
drag, startPoint x: 351, startPoint y: 241, endPoint x: 241, endPoint y: 239, distance: 110.0
click at [241, 239] on div "Tasks Used: 59,718" at bounding box center [825, 237] width 1171 height 13
click at [332, 242] on div "Tasks Used: 59,718" at bounding box center [288, 237] width 97 height 13
drag, startPoint x: 332, startPoint y: 242, endPoint x: 307, endPoint y: 244, distance: 25.1
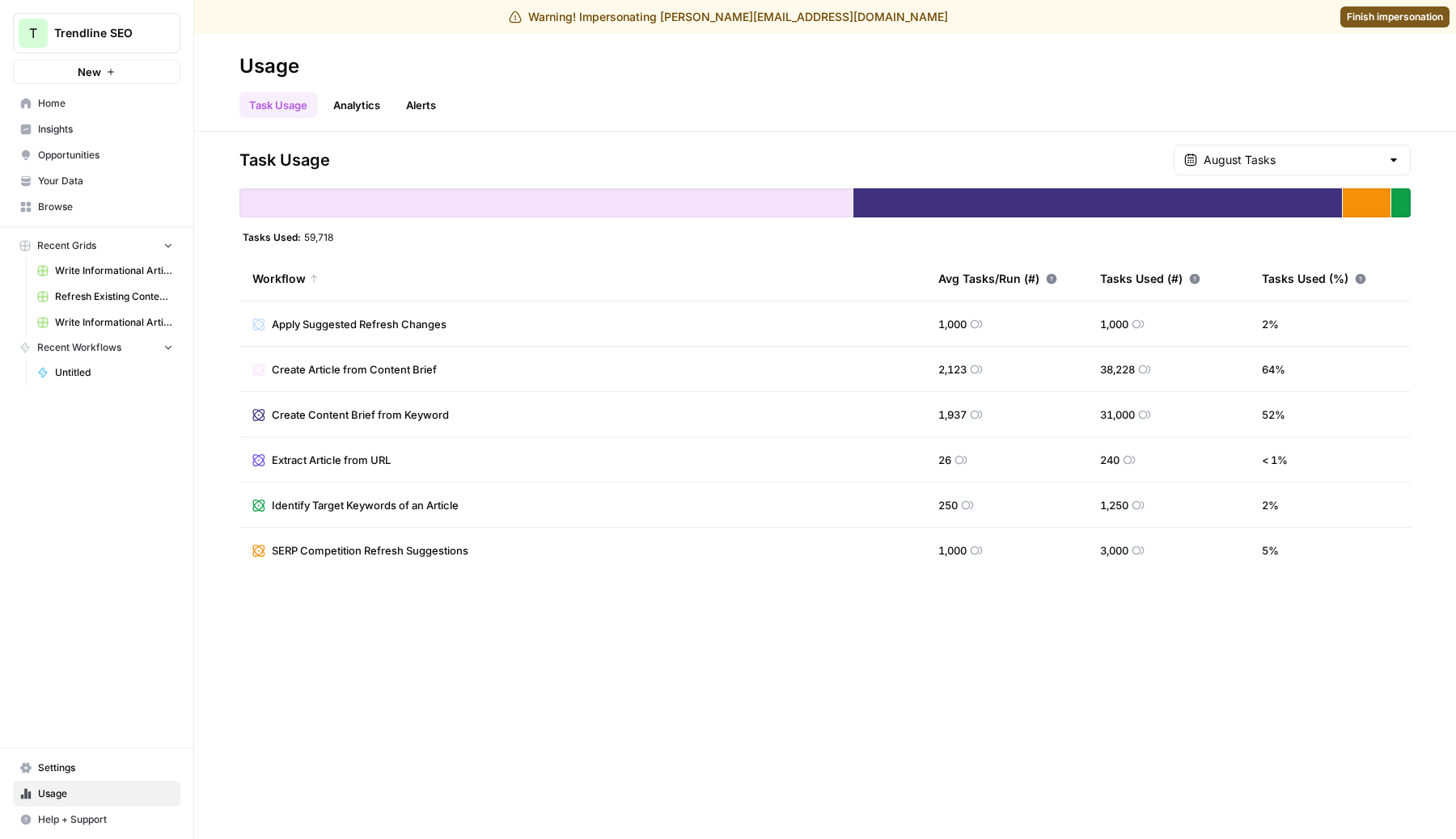
click at [307, 244] on div "Task Usage August Tasks Tasks Used: 59,718 Workflow Avg Tasks/Run (#) Tasks Use…" at bounding box center [825, 358] width 1171 height 428
click at [834, 91] on div "Task Usage Analytics Alerts" at bounding box center [825, 98] width 1171 height 38
click at [717, 671] on div "Task Usage August Tasks Tasks Used: 59,718 Workflow Avg Tasks/Run (#) Tasks Use…" at bounding box center [825, 485] width 1262 height 707
